Goal: Task Accomplishment & Management: Complete application form

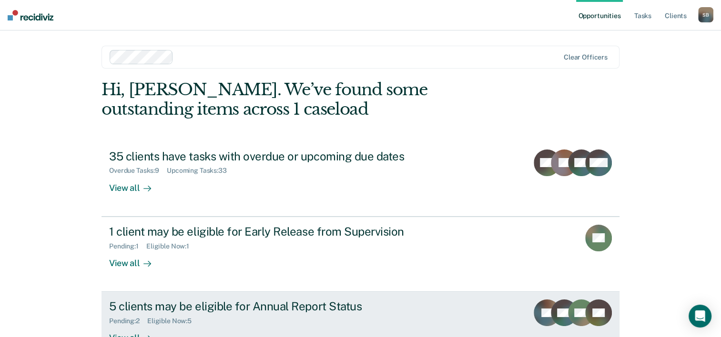
click at [147, 307] on div "5 clients may be eligible for Annual Report Status" at bounding box center [276, 307] width 334 height 14
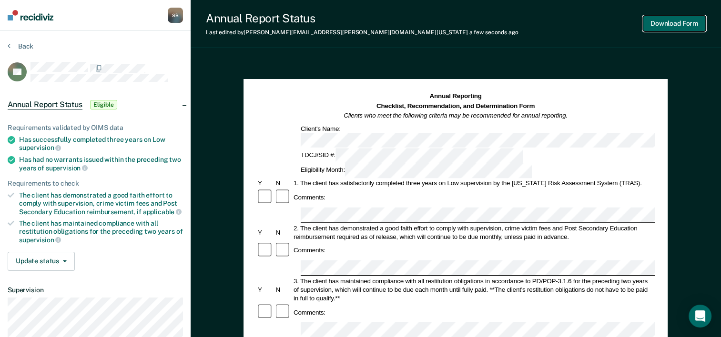
click at [677, 22] on button "Download Form" at bounding box center [674, 24] width 63 height 16
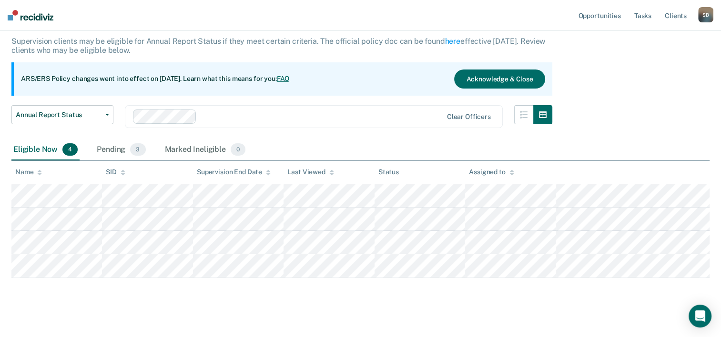
scroll to position [64, 0]
